Goal: Task Accomplishment & Management: Manage account settings

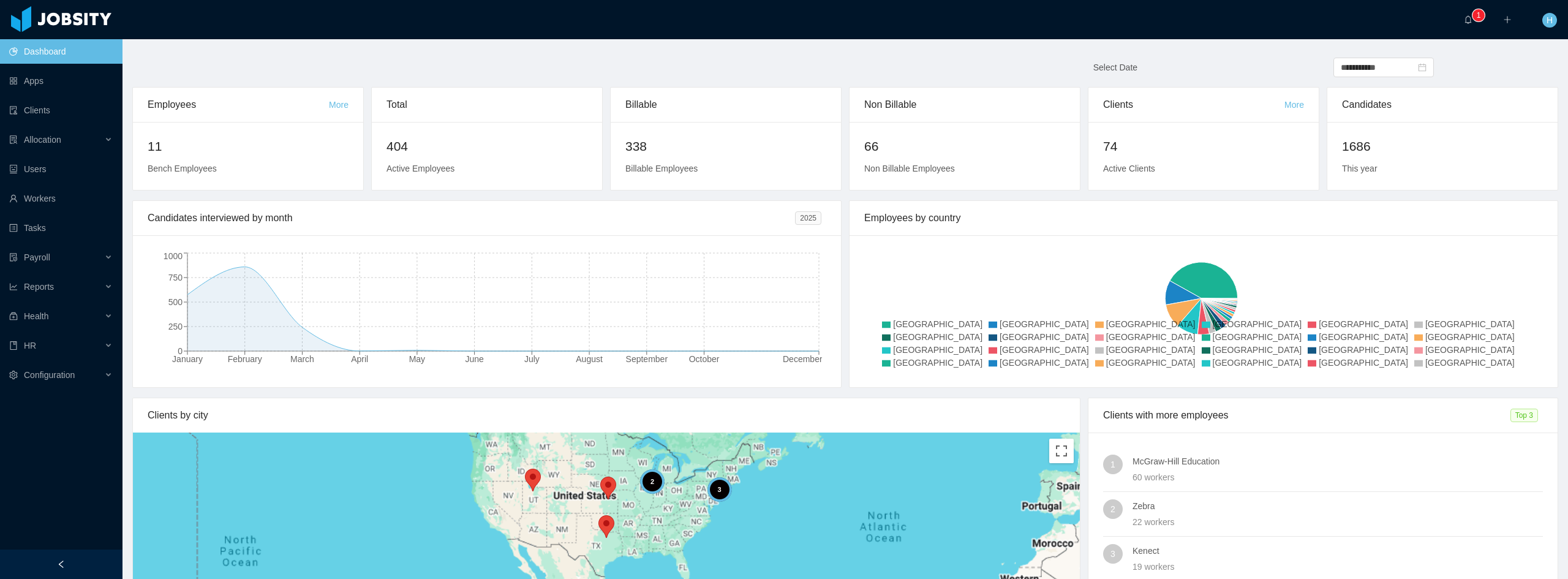
click at [1106, 354] on span "Honduras" at bounding box center [1151, 350] width 90 height 10
click at [891, 342] on icon at bounding box center [887, 337] width 9 height 6
click at [62, 375] on span "Configuration" at bounding box center [49, 375] width 51 height 10
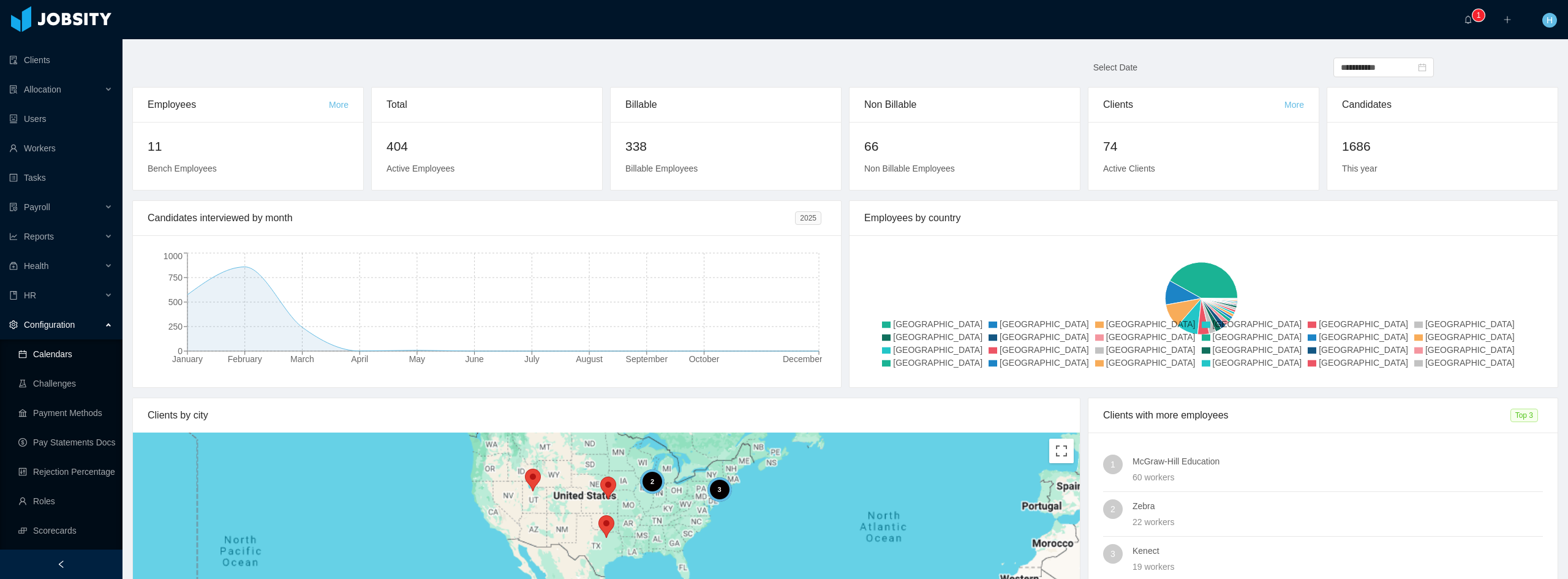
scroll to position [134, 0]
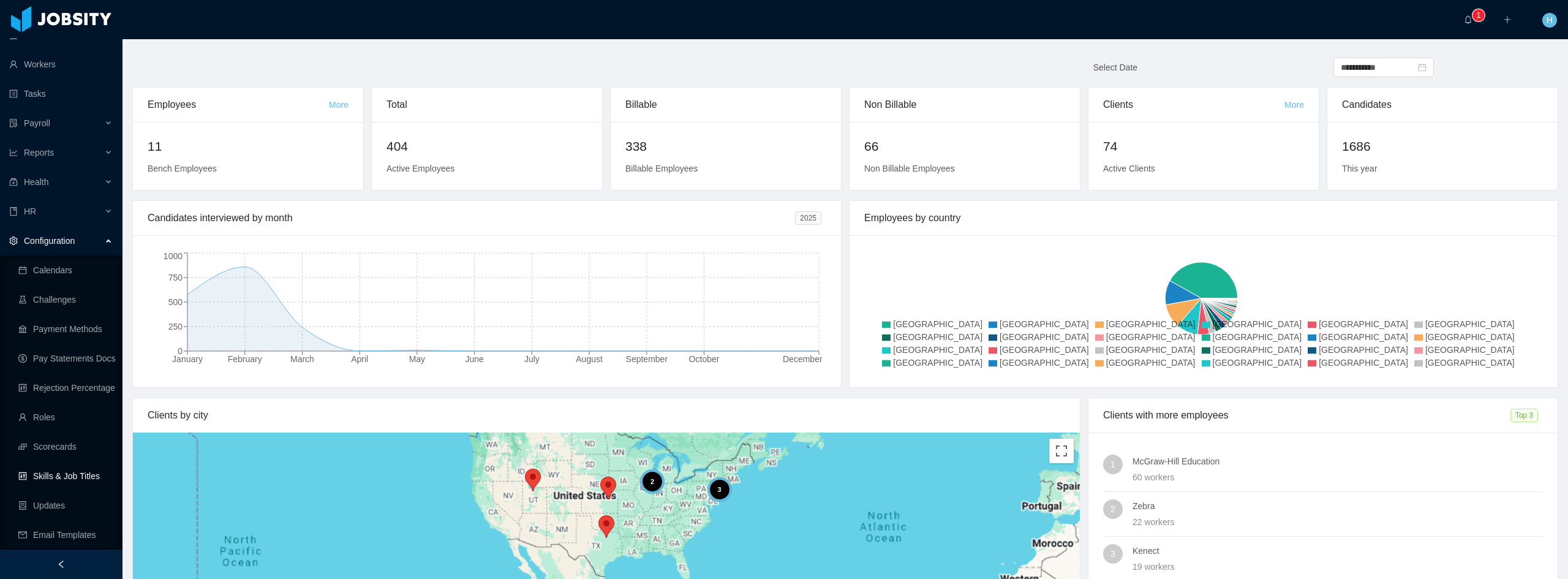
click at [80, 477] on link "Skills & Job Titles" at bounding box center [66, 476] width 95 height 24
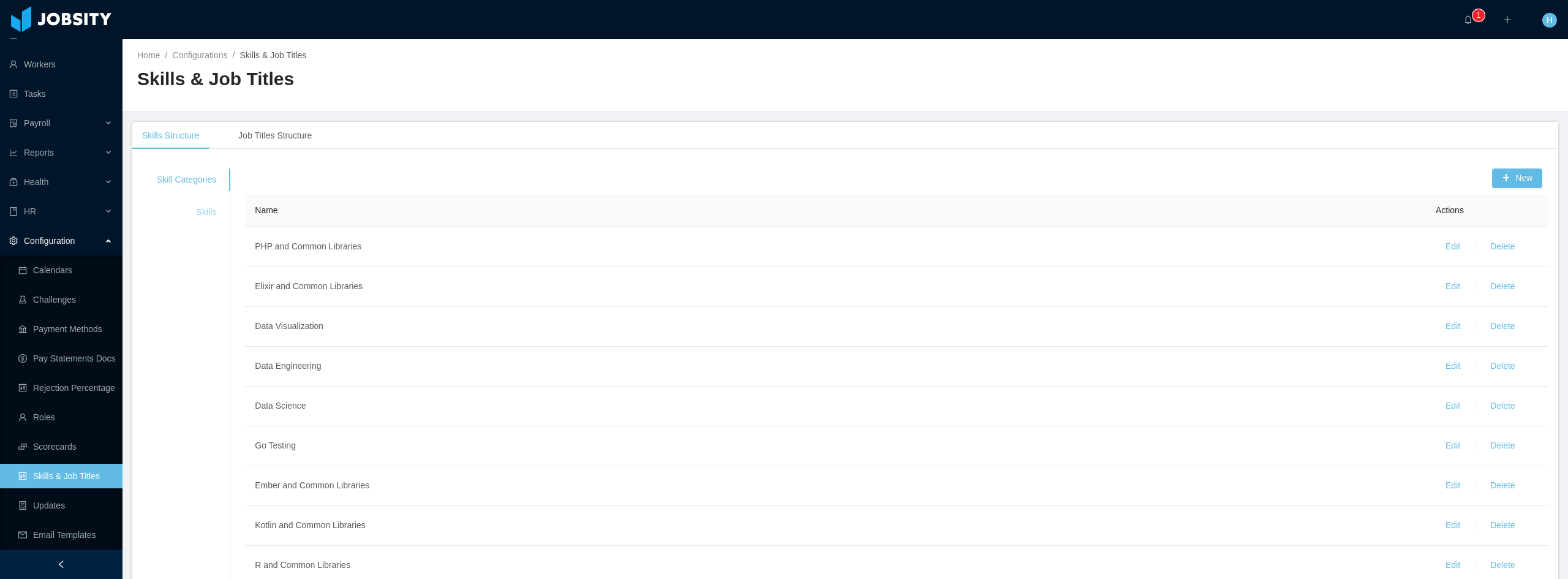
click at [186, 212] on div "Skills" at bounding box center [186, 212] width 89 height 23
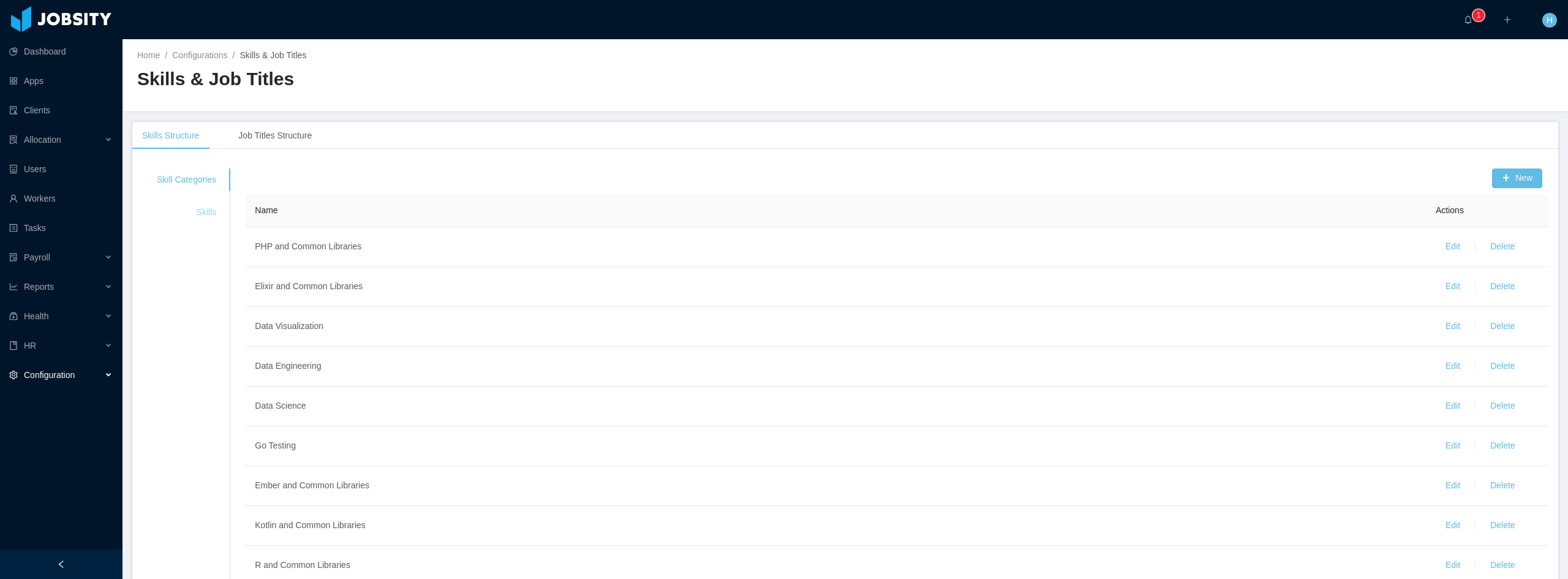
click at [198, 212] on div "Skills" at bounding box center [186, 212] width 89 height 23
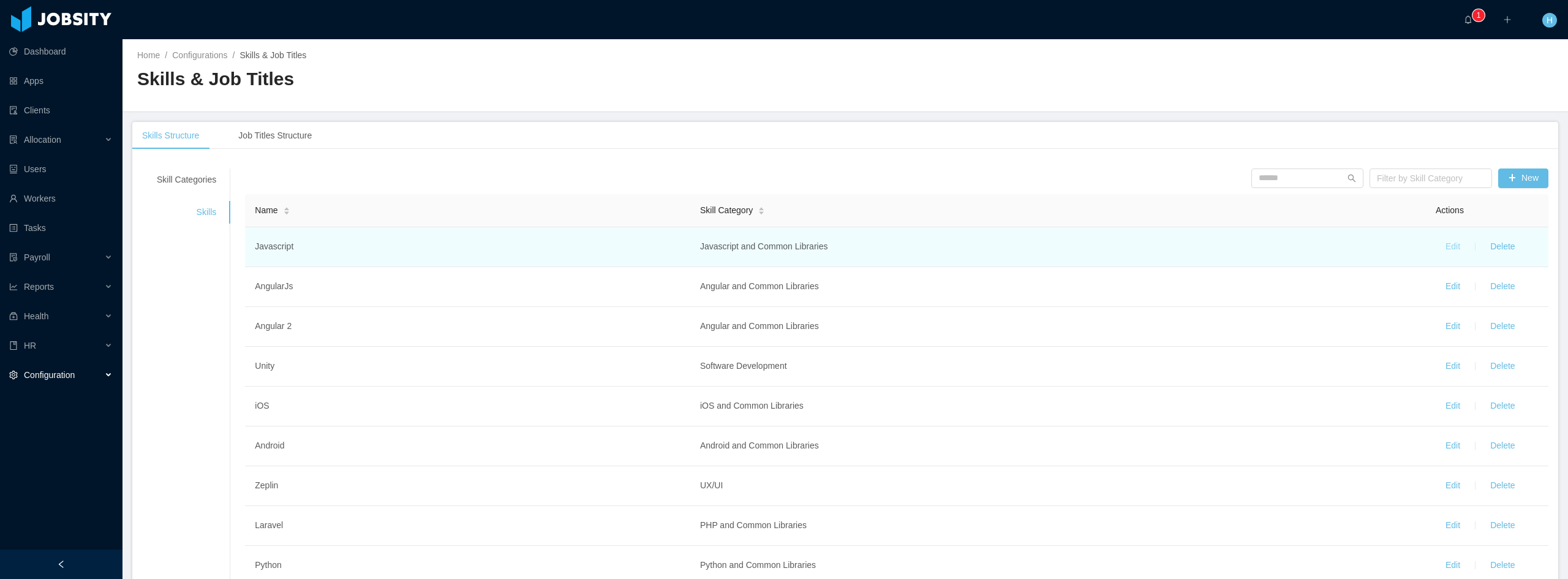
click at [1444, 245] on button "Edit" at bounding box center [1453, 246] width 34 height 19
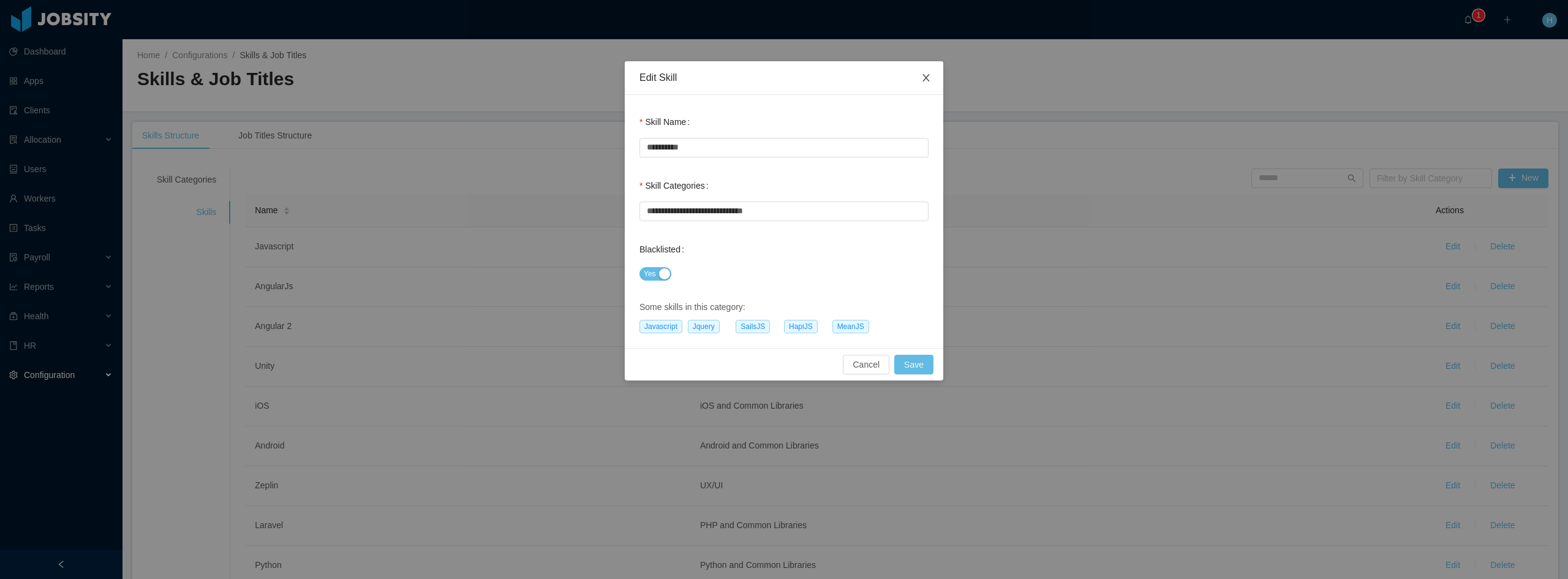
click at [925, 76] on icon "icon: close" at bounding box center [926, 78] width 10 height 10
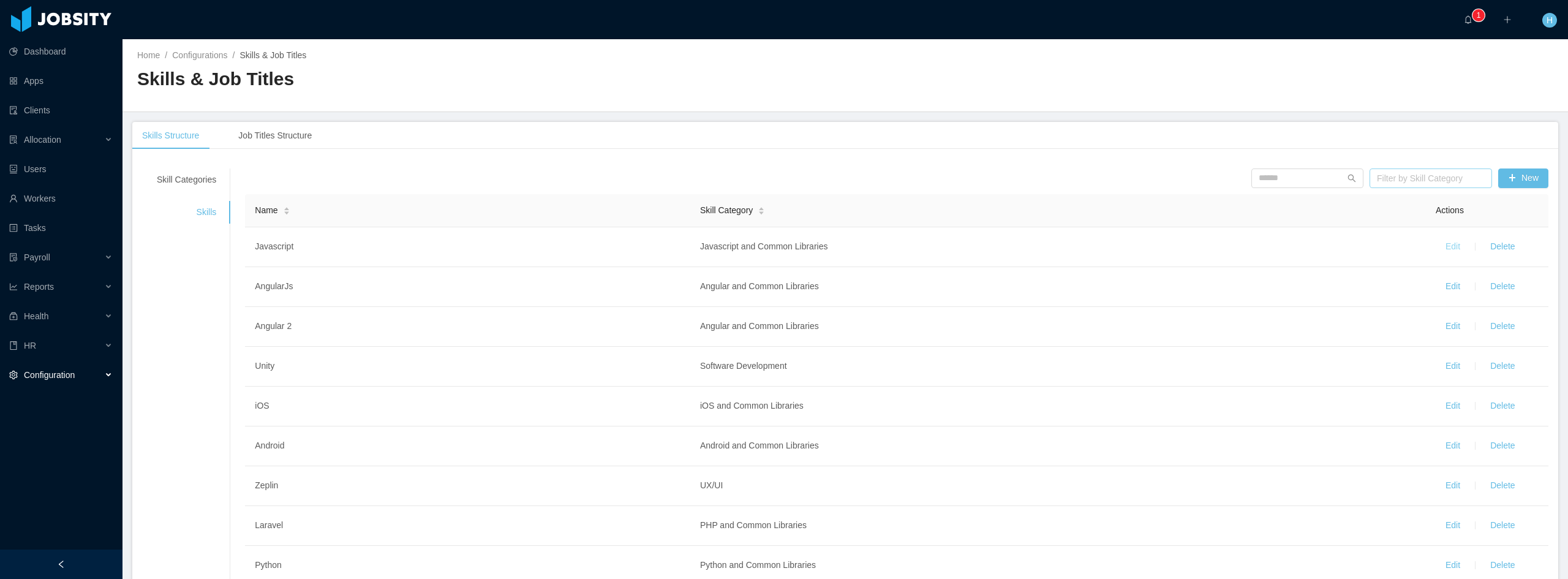
click at [1394, 178] on div "Filter by Skill Category" at bounding box center [1425, 178] width 97 height 12
click at [1498, 180] on button "New" at bounding box center [1524, 178] width 50 height 19
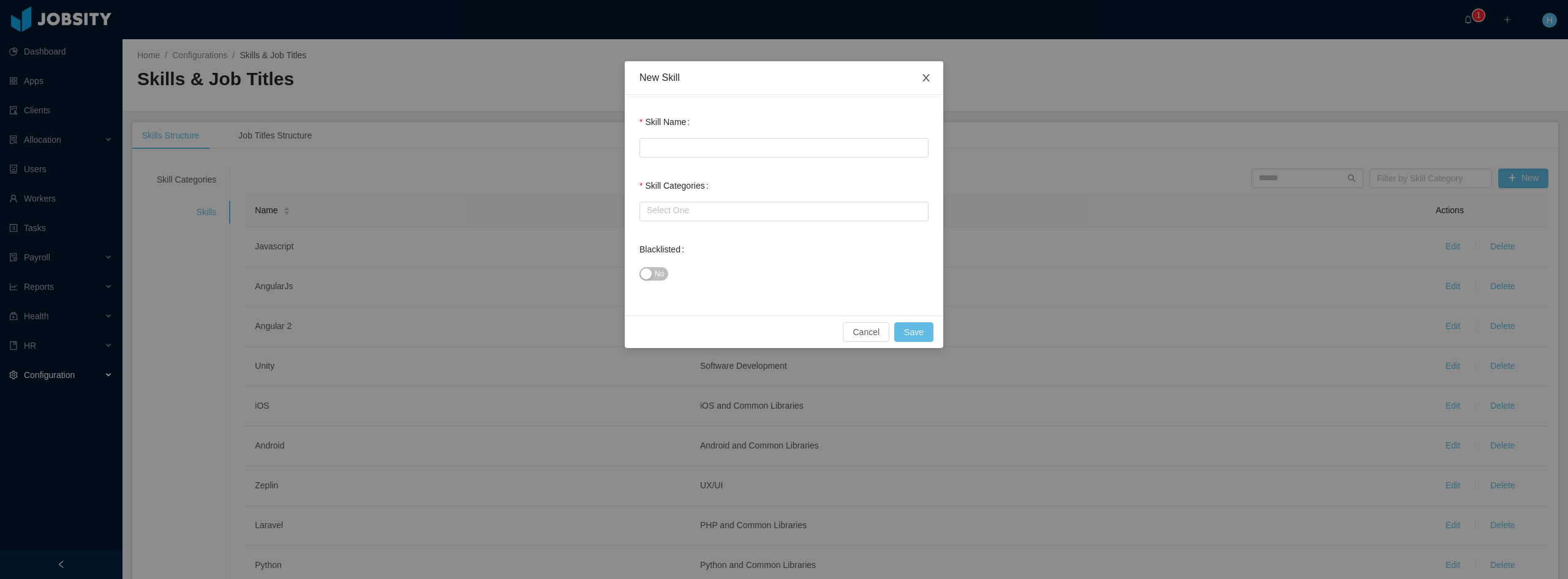
drag, startPoint x: 925, startPoint y: 75, endPoint x: 978, endPoint y: 90, distance: 55.1
click at [925, 75] on icon "icon: close" at bounding box center [926, 78] width 10 height 10
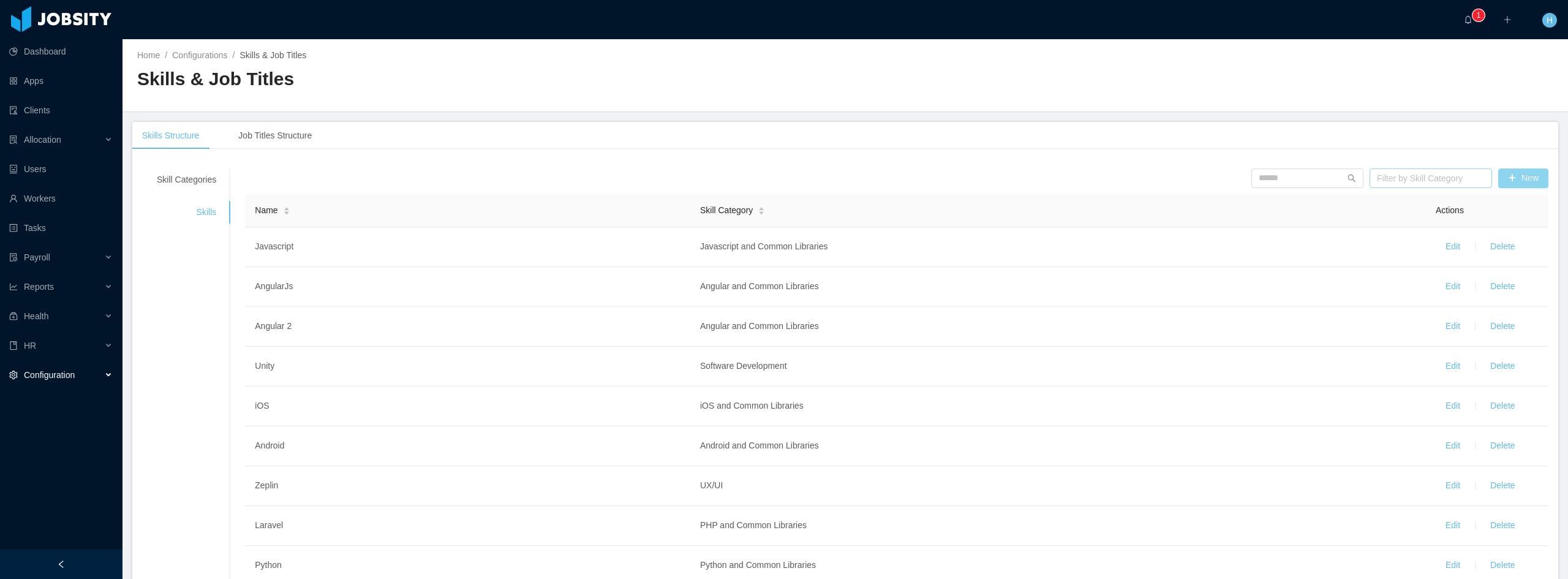
click at [1394, 174] on div "Filter by Skill Category" at bounding box center [1425, 178] width 97 height 12
click at [1314, 136] on div "Skills Structure Job Titles Structure" at bounding box center [845, 136] width 1426 height 27
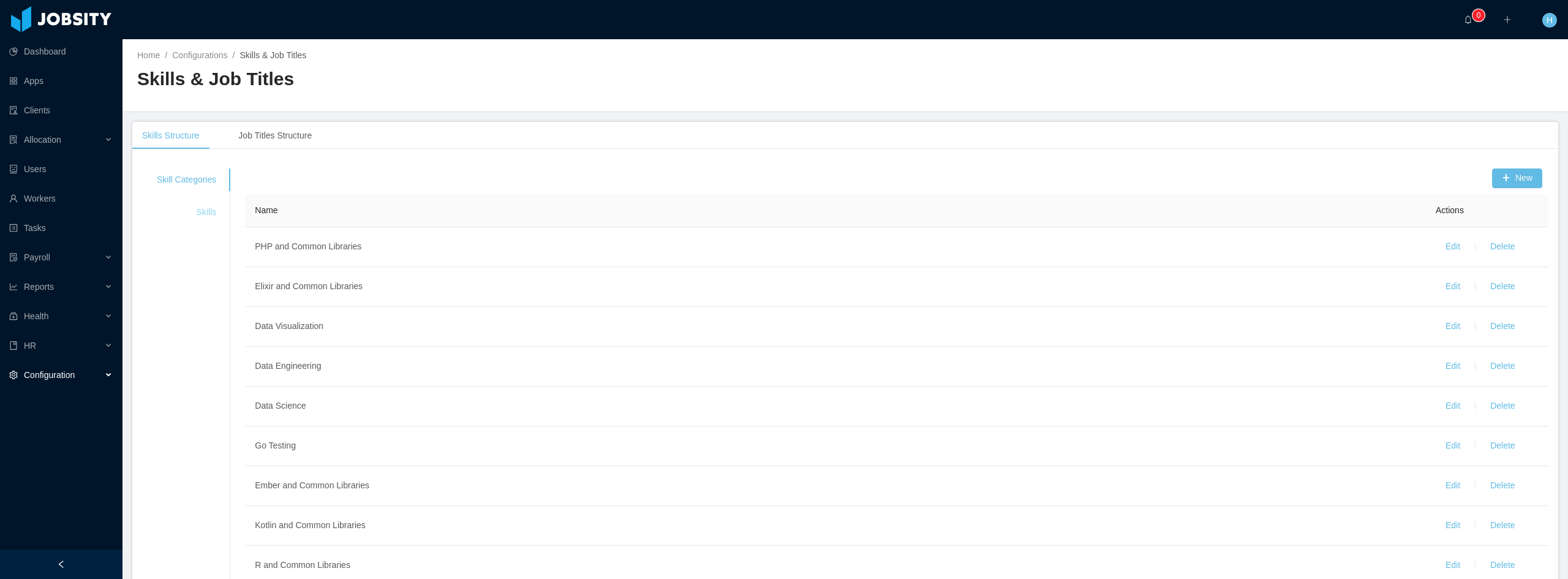
click at [206, 215] on div "Skills" at bounding box center [186, 212] width 89 height 23
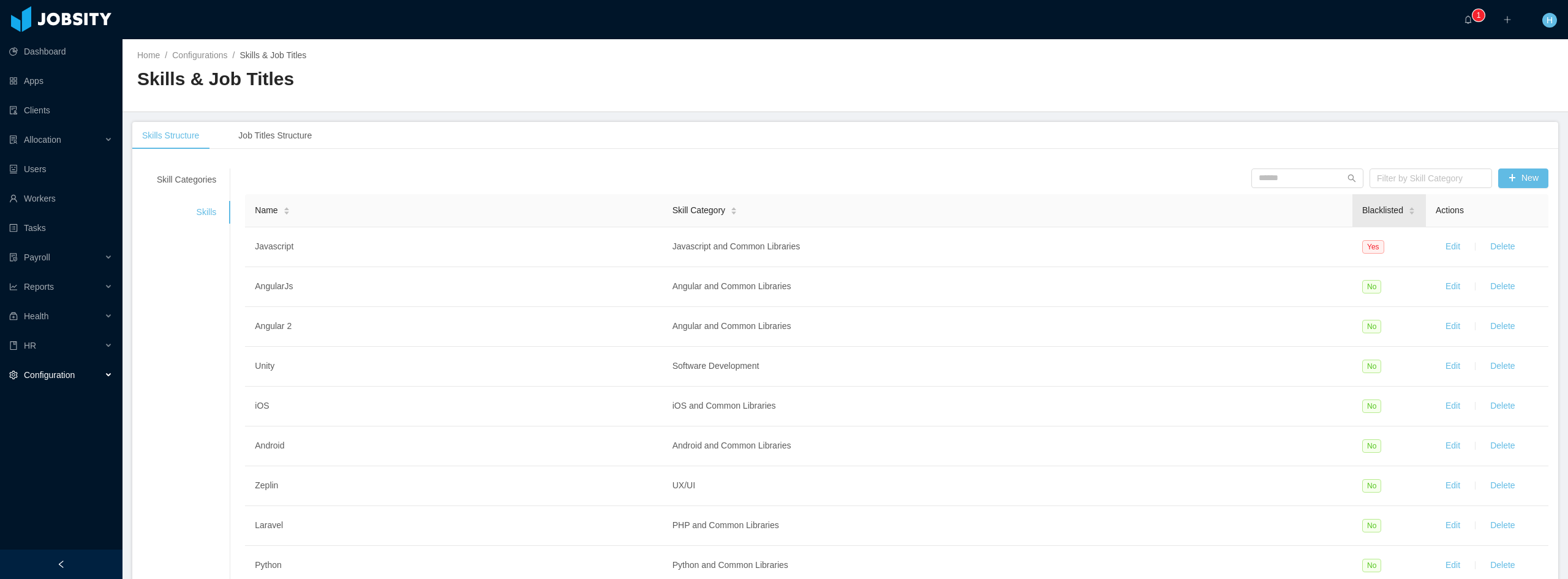
click at [1382, 207] on span "Blacklisted" at bounding box center [1382, 210] width 41 height 13
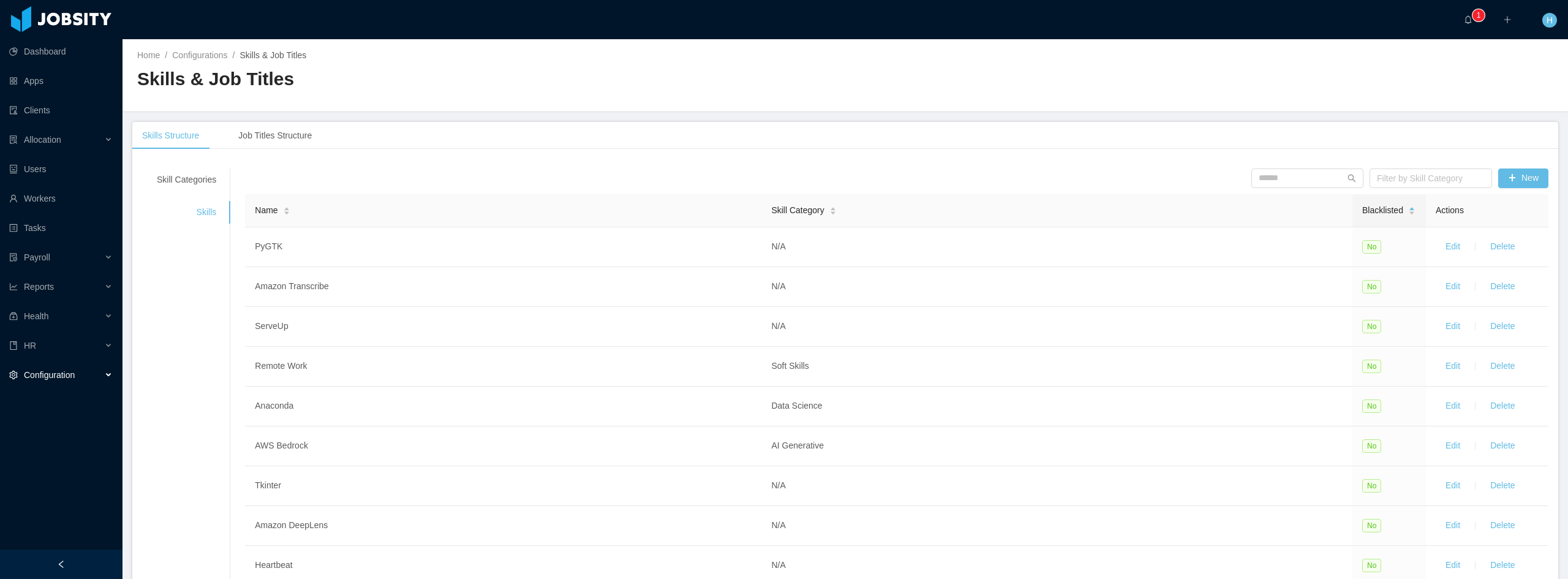
click at [1382, 207] on span "Blacklisted" at bounding box center [1382, 210] width 41 height 13
click at [1379, 211] on span "Blacklisted" at bounding box center [1382, 210] width 41 height 13
click at [1377, 204] on span "Blacklisted" at bounding box center [1382, 210] width 41 height 13
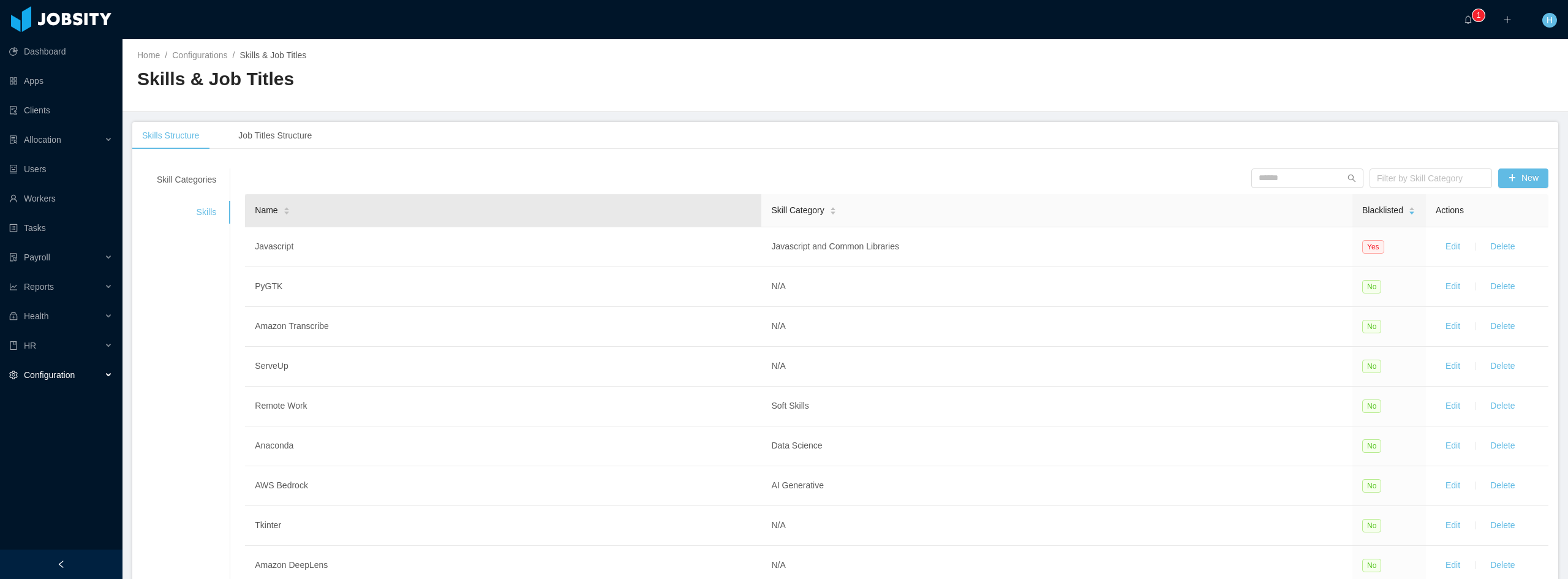
click at [265, 213] on span "Name" at bounding box center [266, 210] width 23 height 13
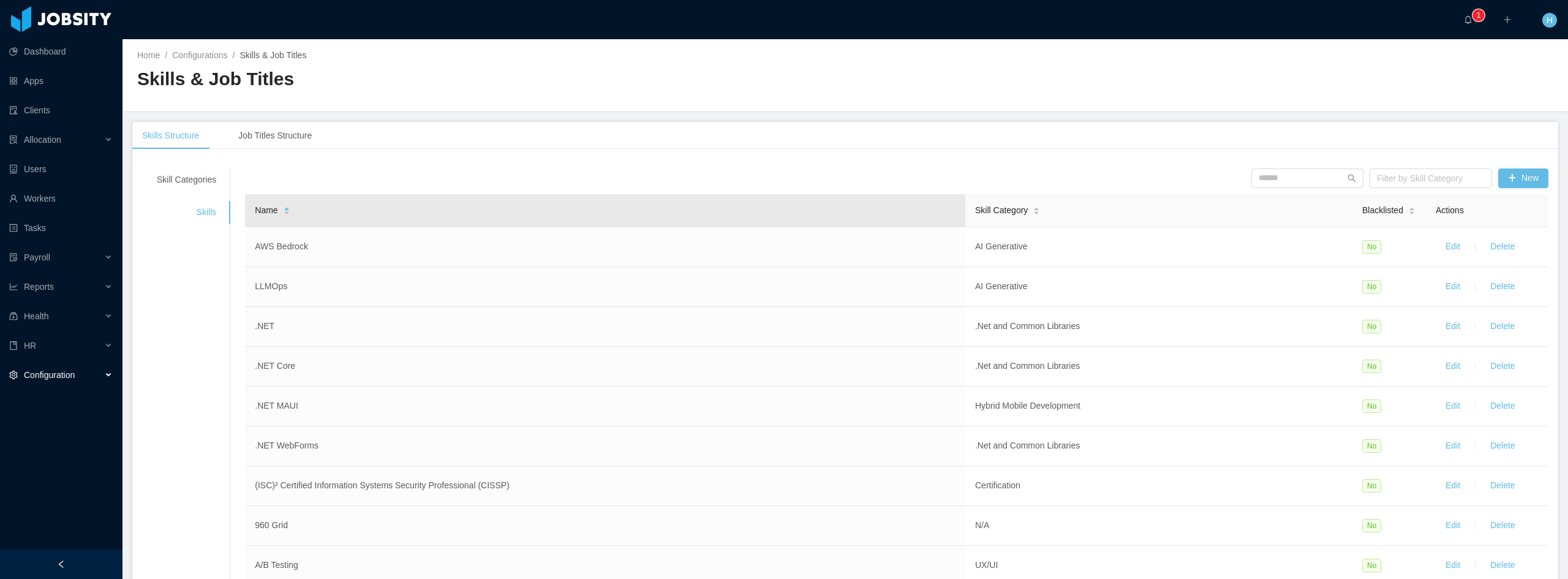
click at [265, 213] on span "Name" at bounding box center [266, 210] width 23 height 13
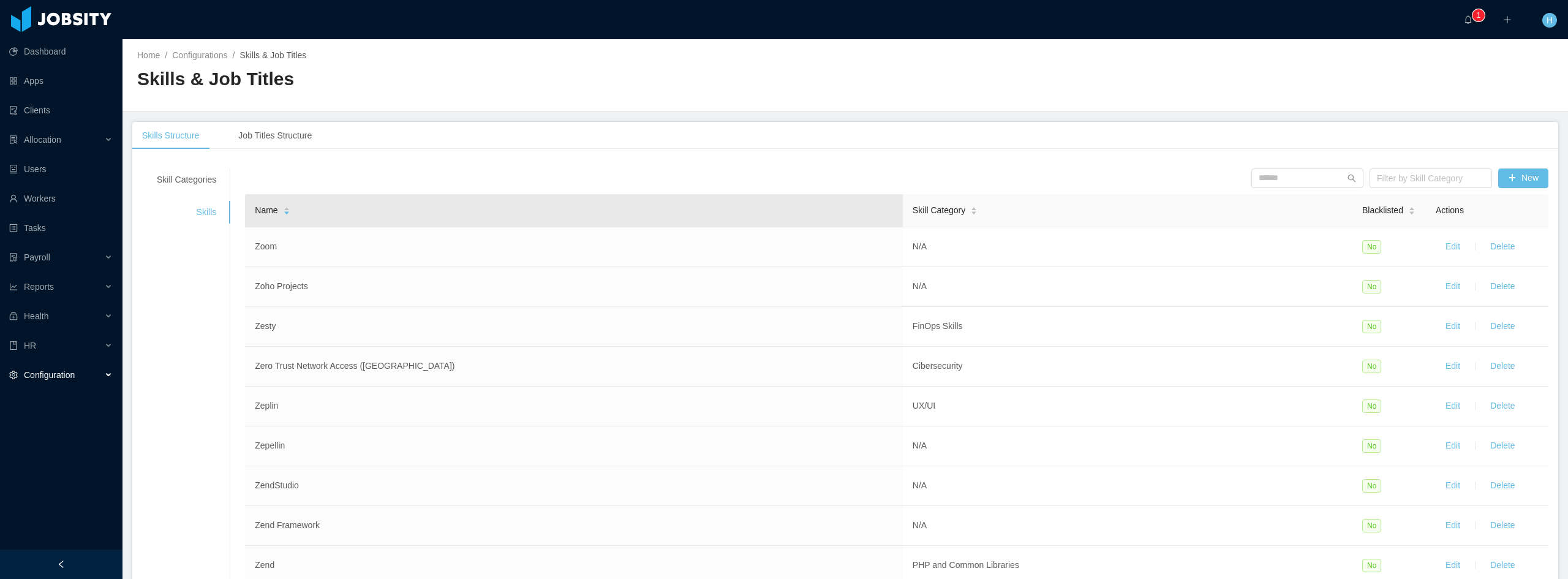
click at [265, 213] on span "Name" at bounding box center [266, 210] width 23 height 13
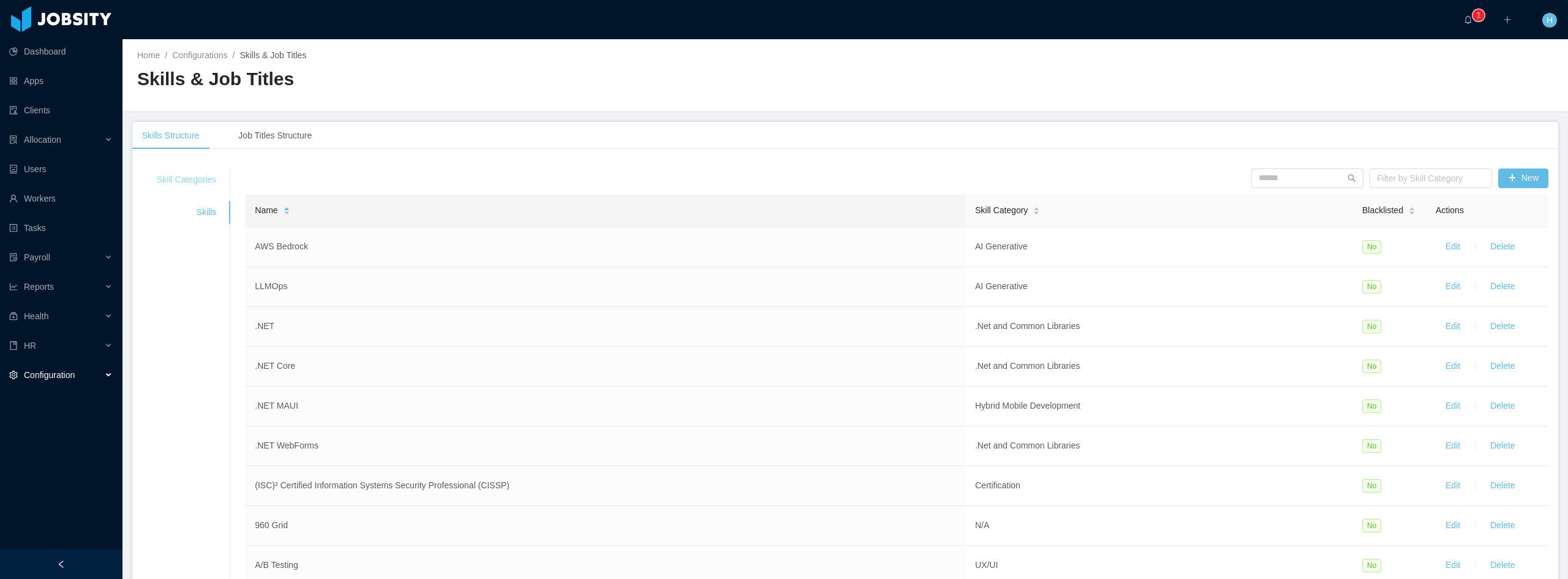
click at [186, 171] on div "Skill Categories" at bounding box center [186, 180] width 89 height 23
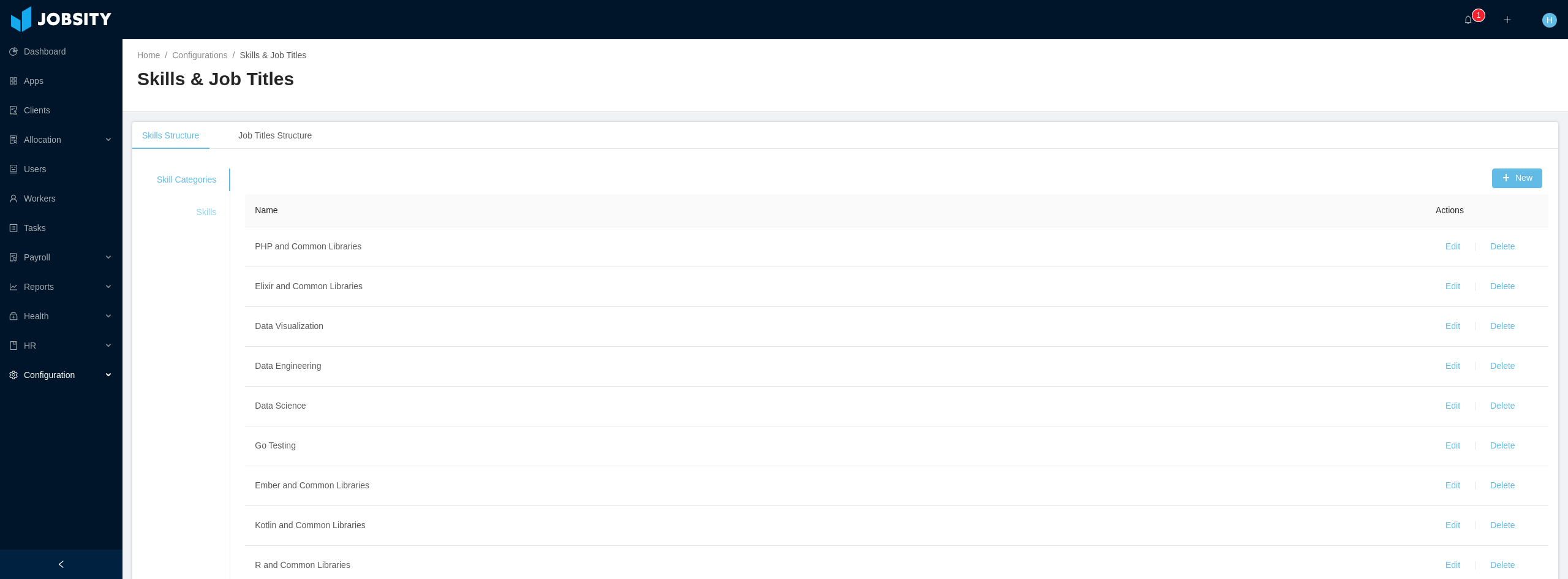
click at [192, 212] on div "Skills" at bounding box center [186, 212] width 89 height 23
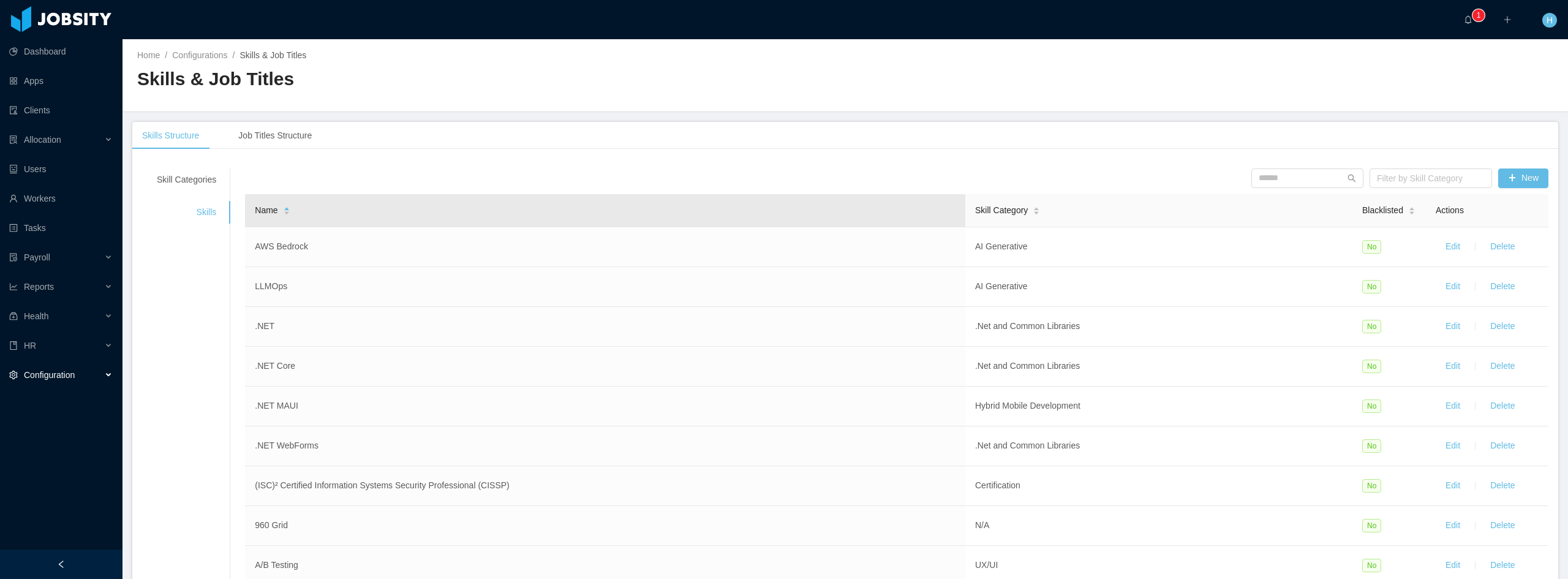
click at [284, 212] on icon "icon: caret-down" at bounding box center [286, 213] width 5 height 3
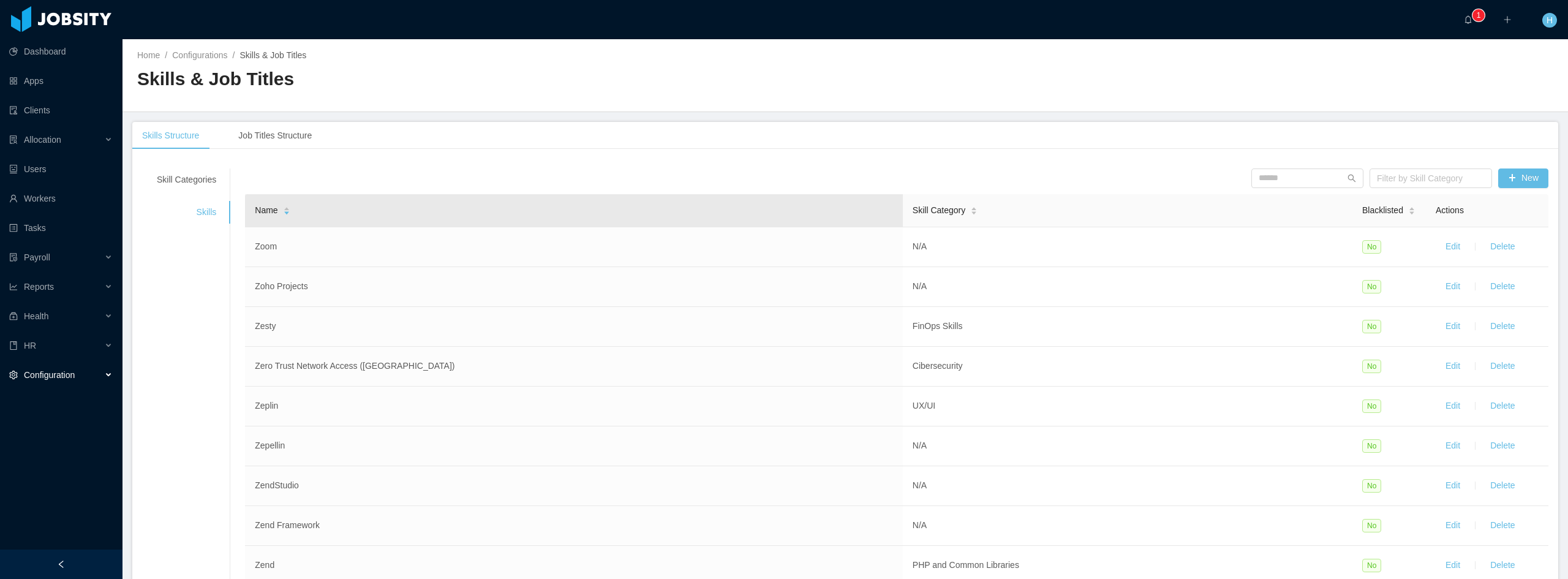
click at [283, 215] on icon "icon: caret-down" at bounding box center [286, 213] width 6 height 6
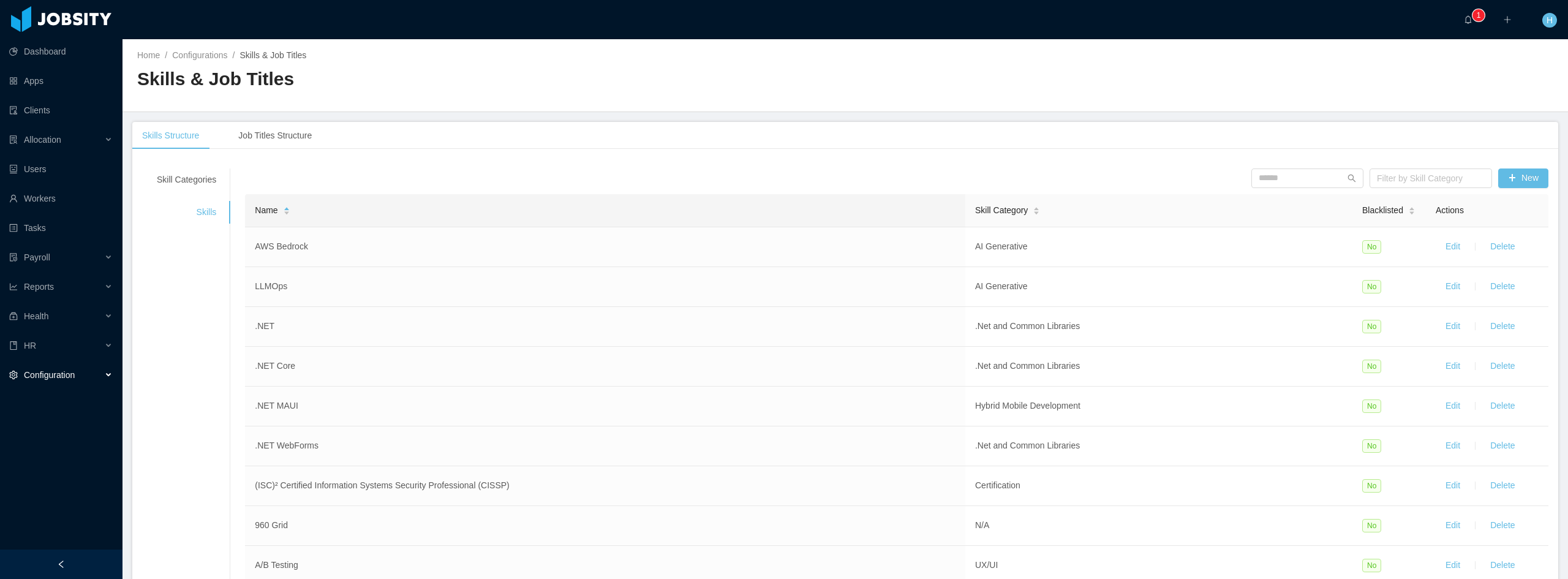
click at [1450, 213] on span "Actions" at bounding box center [1450, 210] width 28 height 10
click at [1378, 216] on span "Blacklisted" at bounding box center [1382, 210] width 41 height 13
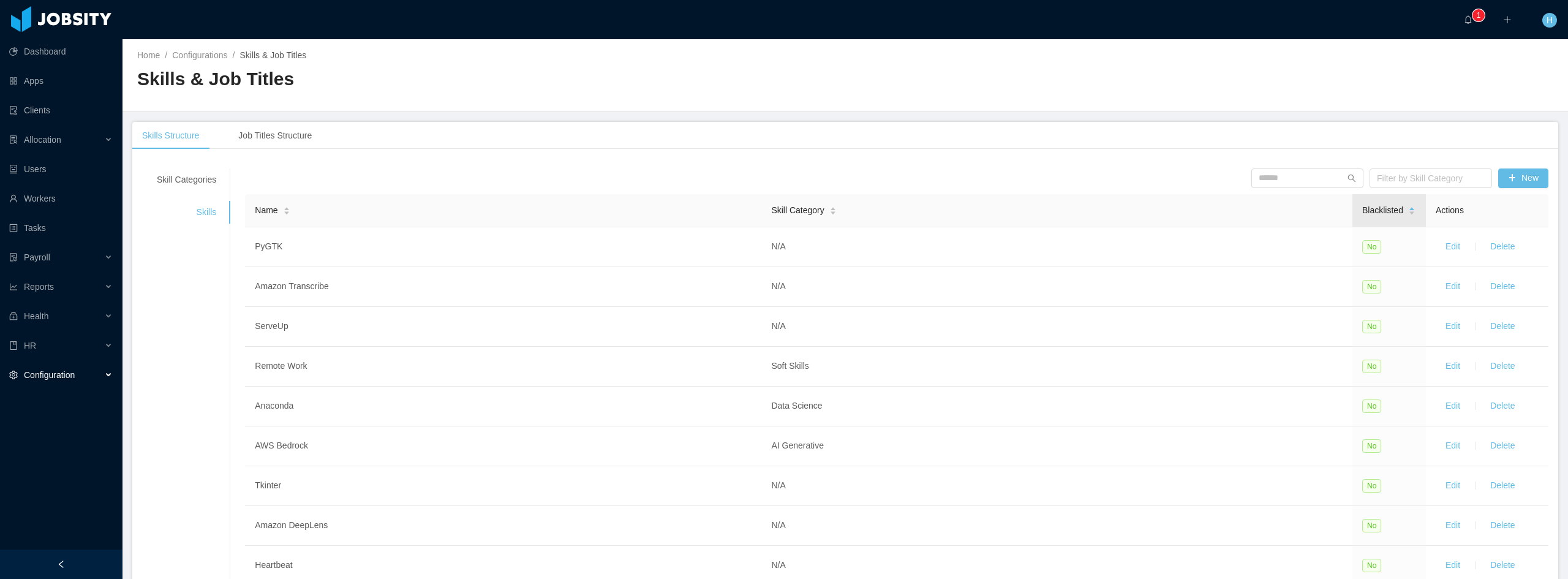
click at [1368, 210] on span "Blacklisted" at bounding box center [1382, 210] width 41 height 13
